Goal: Task Accomplishment & Management: Complete application form

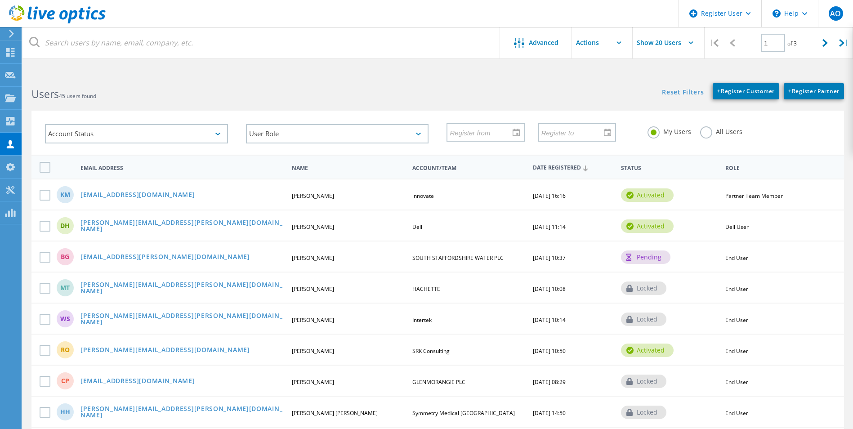
click at [13, 34] on use at bounding box center [11, 34] width 5 height 8
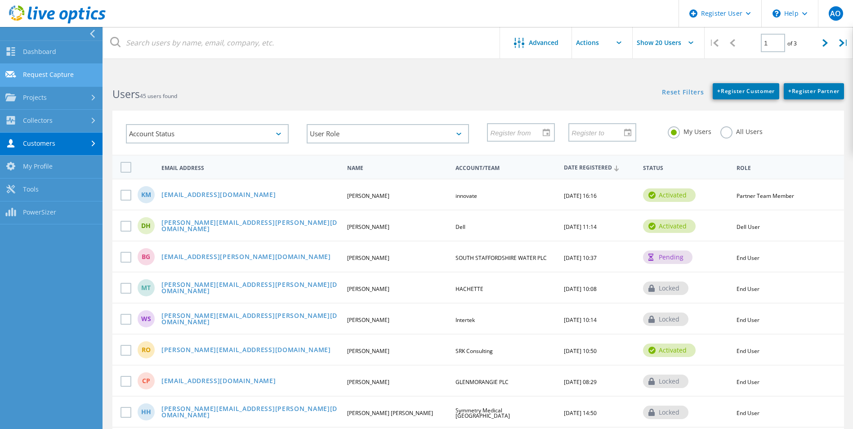
click at [56, 76] on link "Request Capture" at bounding box center [51, 75] width 103 height 23
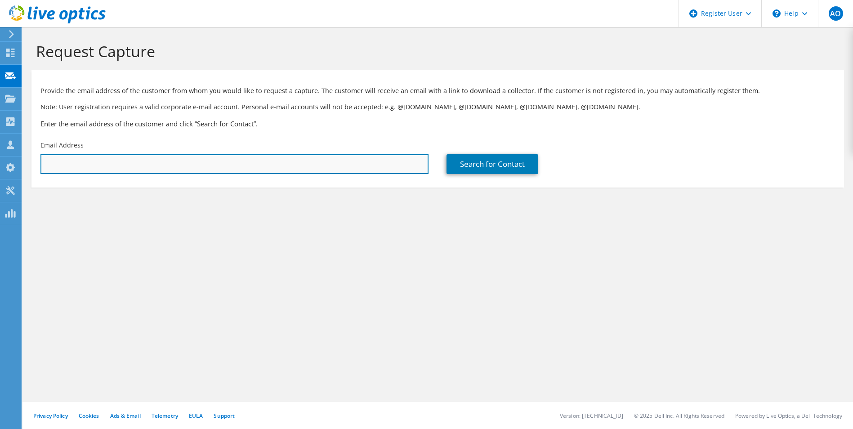
click at [131, 168] on input "text" at bounding box center [234, 164] width 388 height 20
paste input "[PERSON_NAME][EMAIL_ADDRESS][PERSON_NAME][DOMAIN_NAME]"
type input "[PERSON_NAME][EMAIL_ADDRESS][PERSON_NAME][DOMAIN_NAME]"
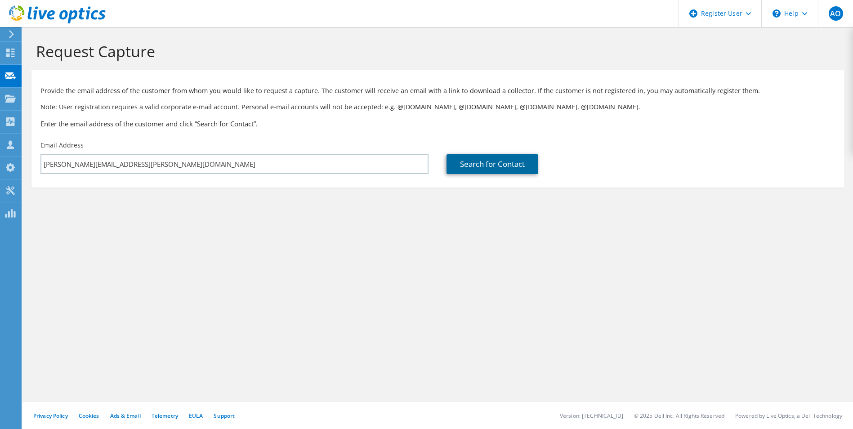
click at [489, 165] on link "Search for Contact" at bounding box center [492, 164] width 92 height 20
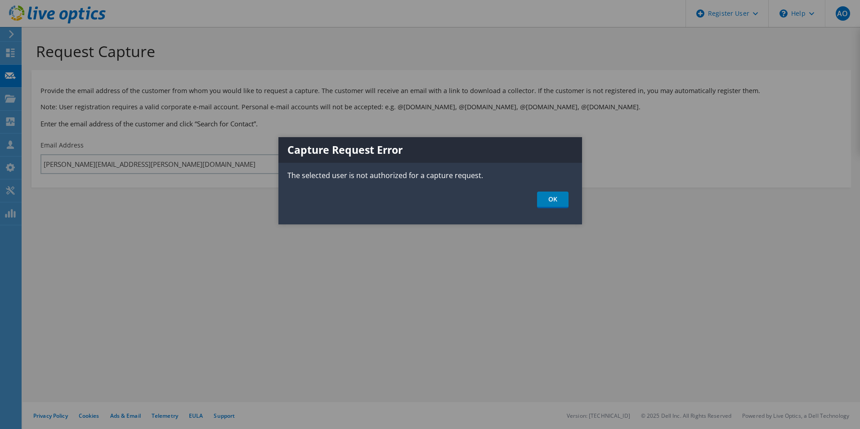
click at [397, 205] on ul "OK" at bounding box center [430, 200] width 304 height 17
click at [556, 198] on link "OK" at bounding box center [552, 200] width 31 height 17
